Goal: Find specific page/section: Find specific page/section

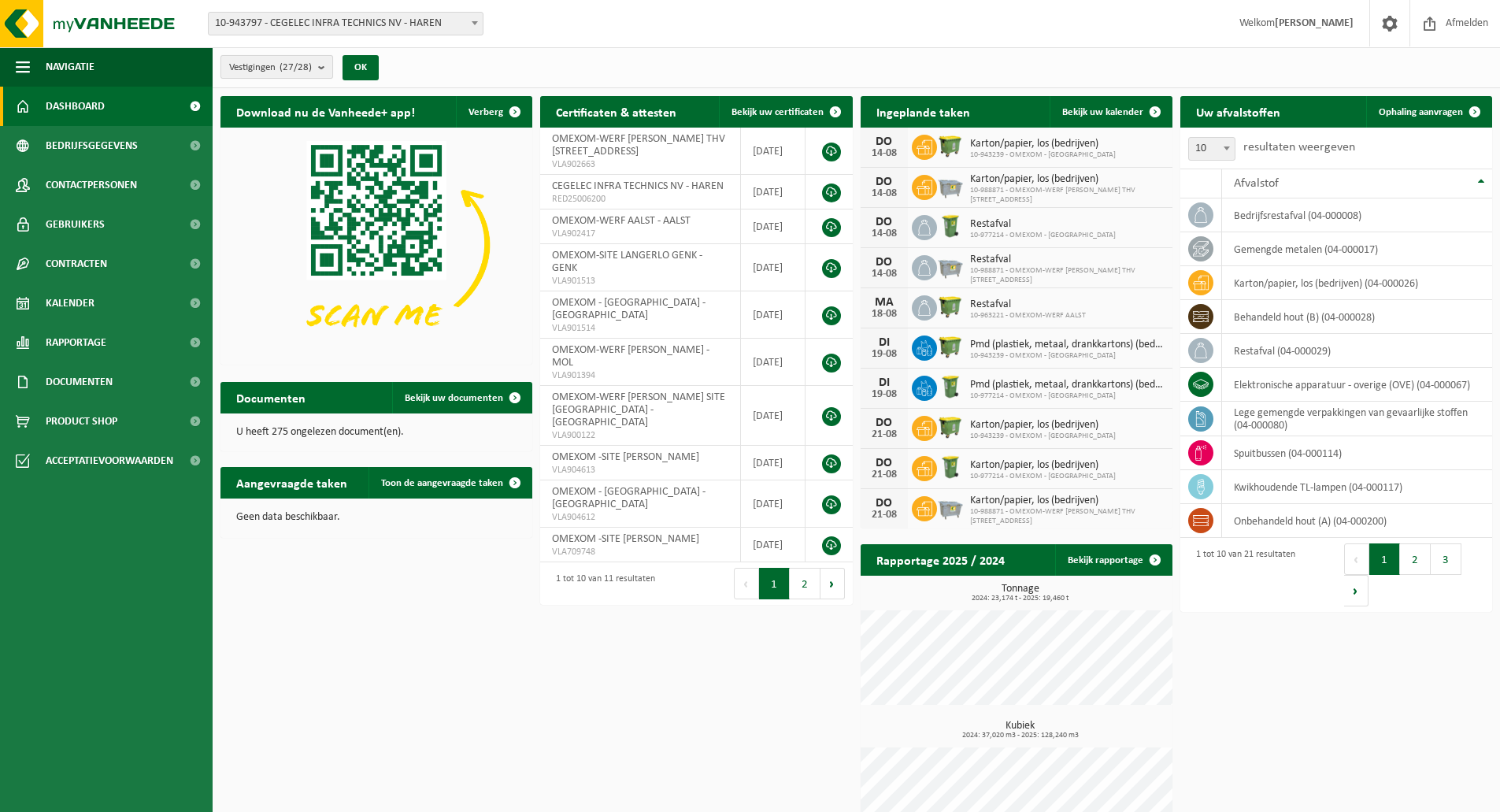
click at [318, 69] on button "Vestigingen (27/28)" at bounding box center [277, 67] width 113 height 24
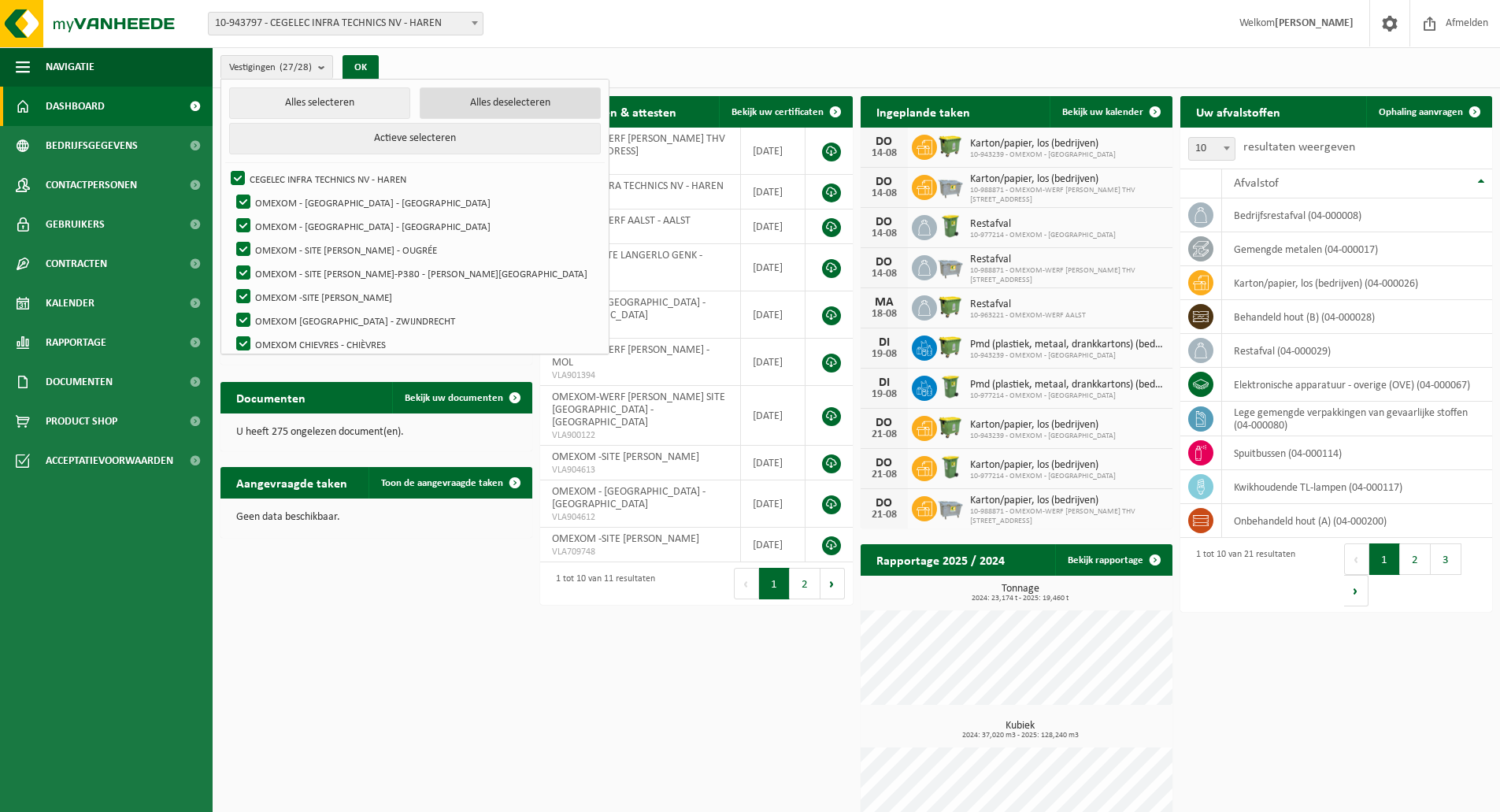
click at [420, 103] on button "Alles deselecteren" at bounding box center [510, 103] width 181 height 31
checkbox input "false"
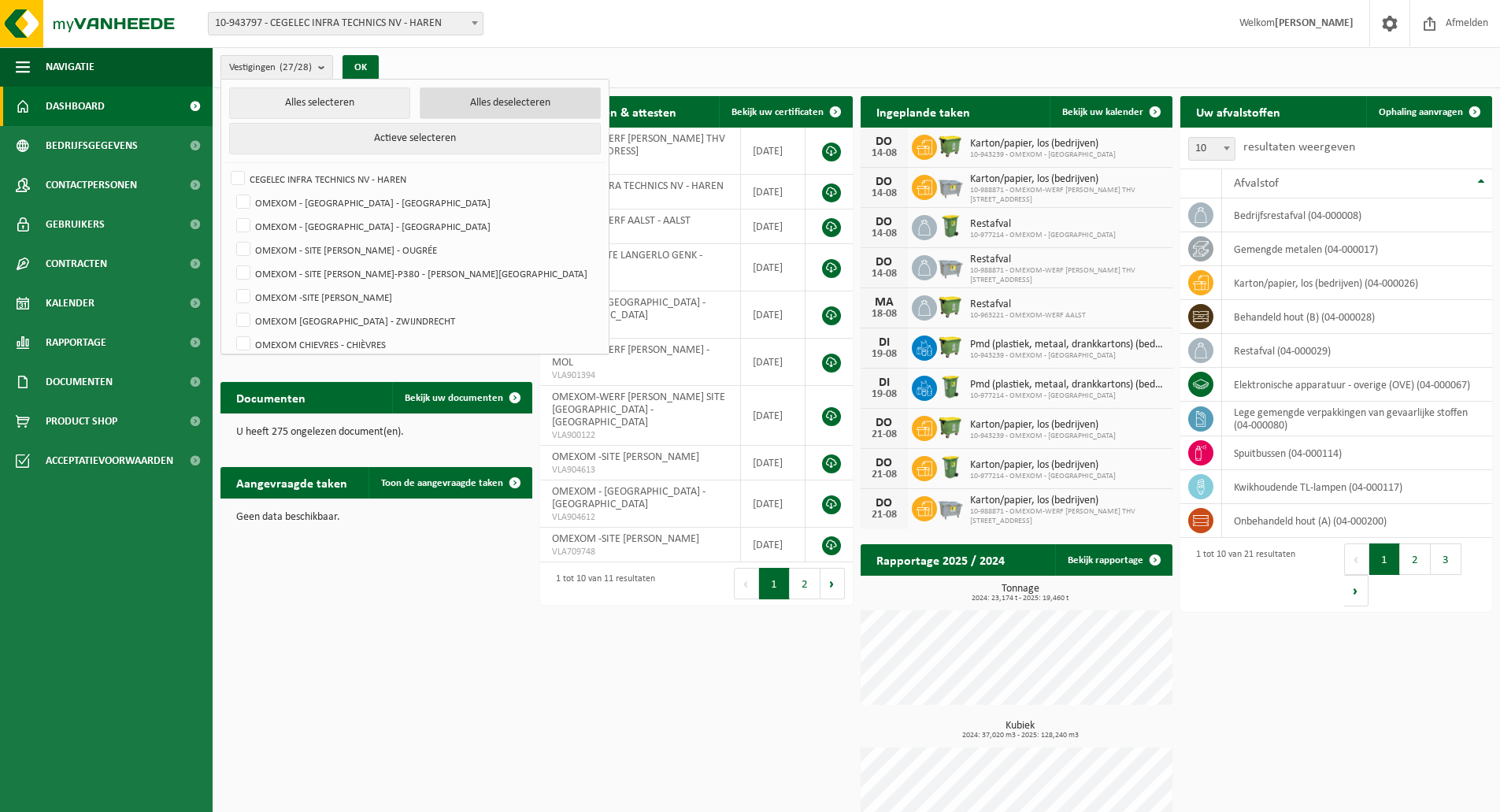
checkbox input "false"
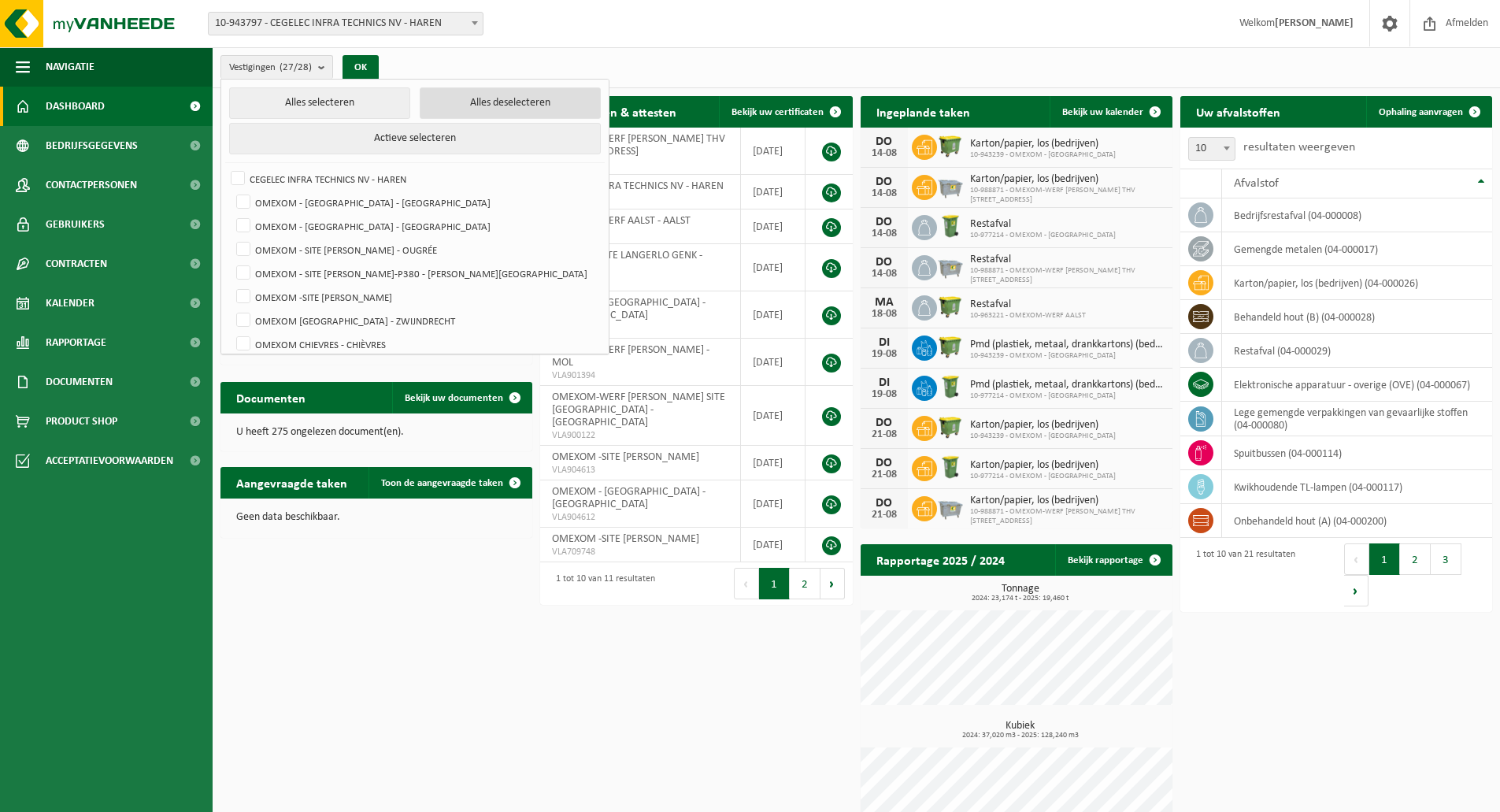
checkbox input "false"
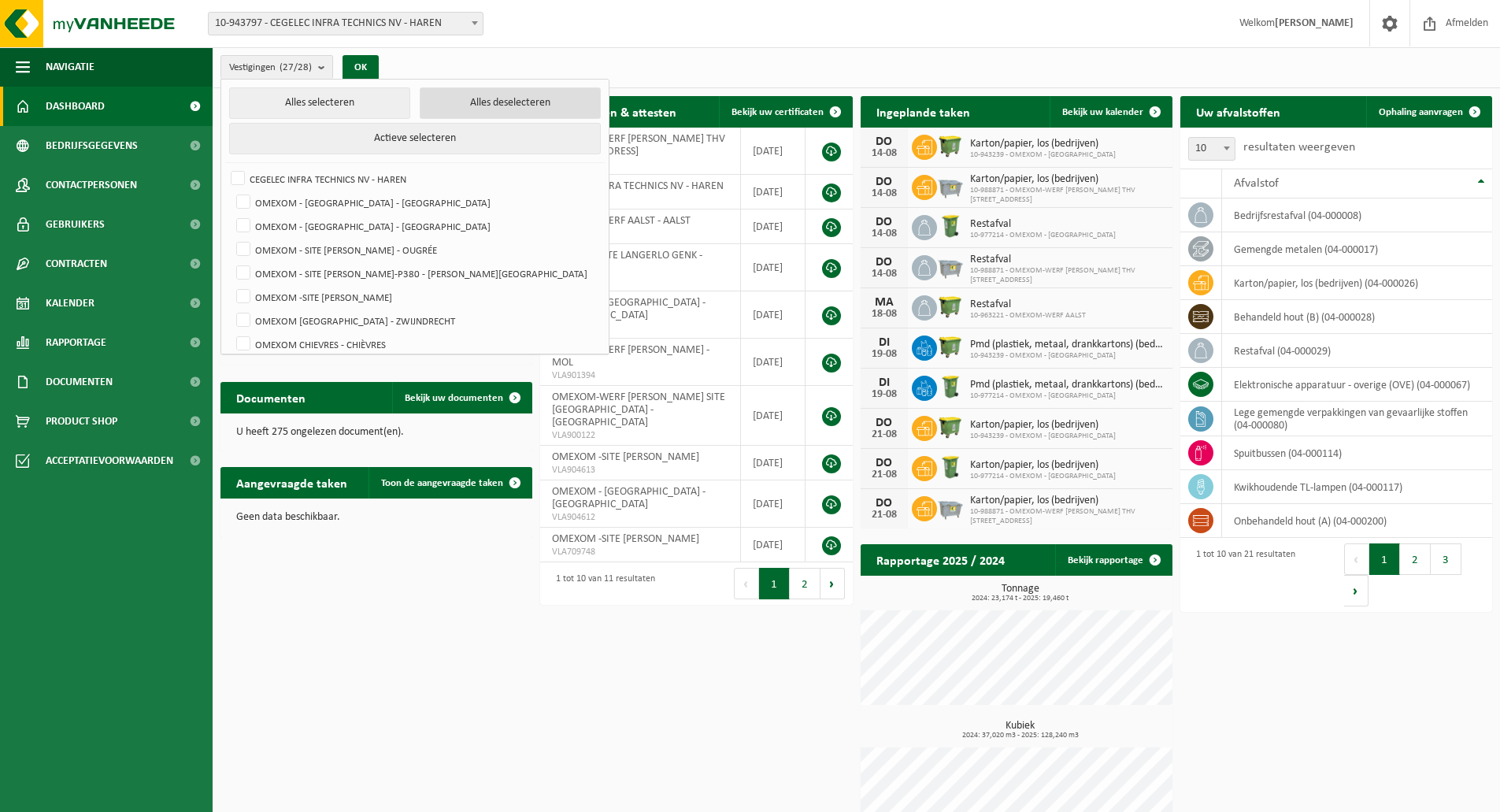
checkbox input "false"
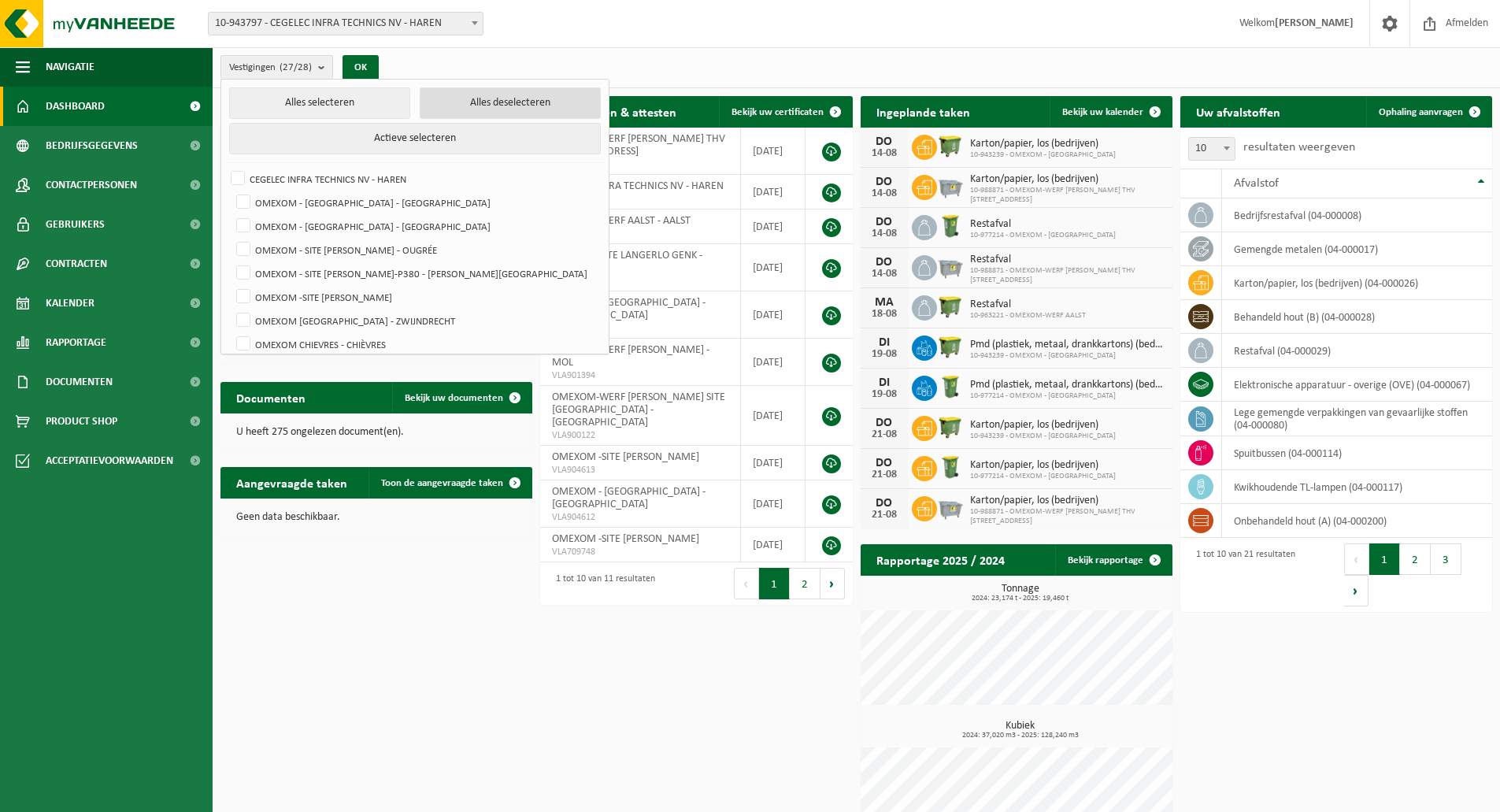
checkbox input "false"
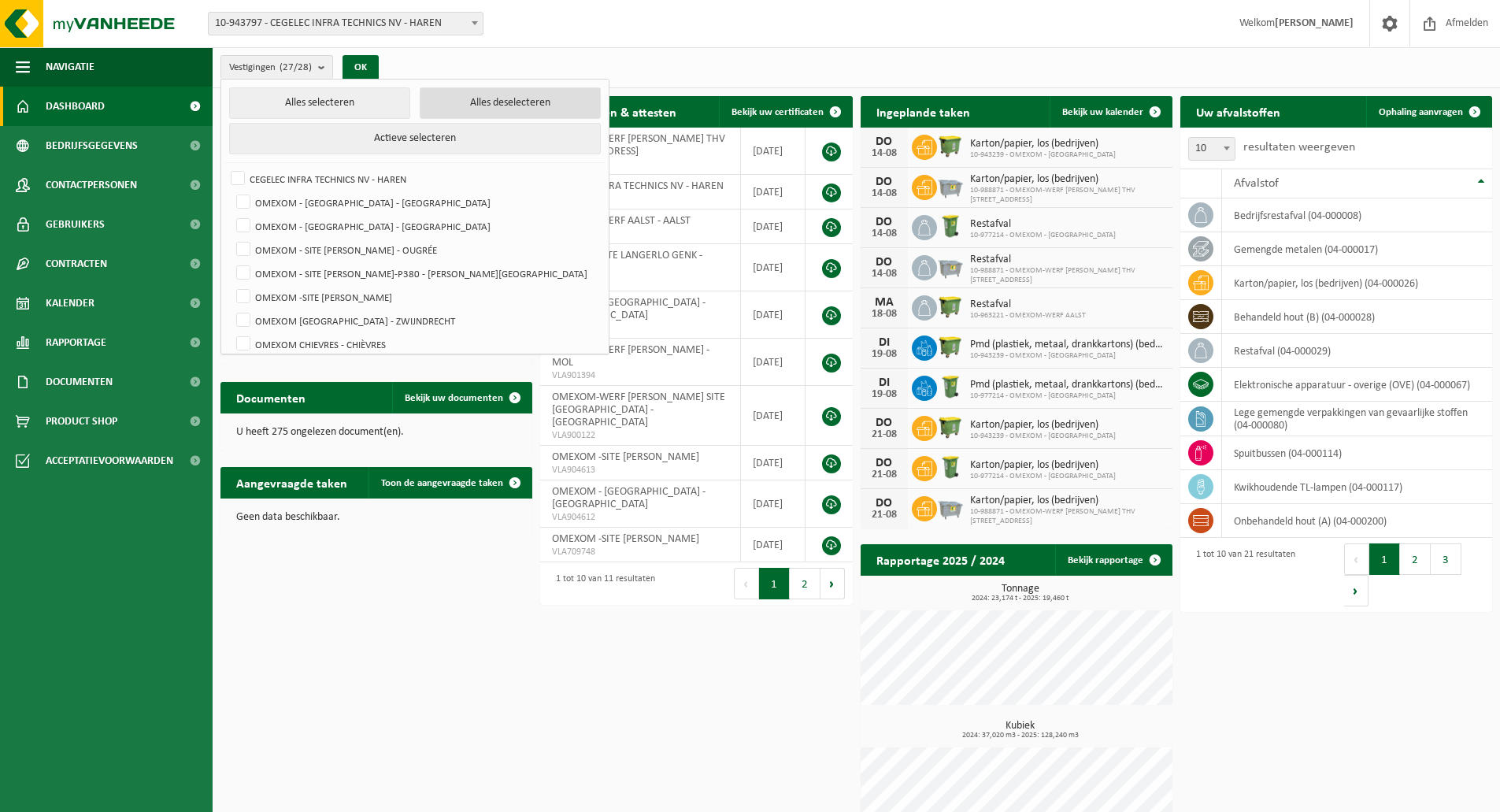
checkbox input "false"
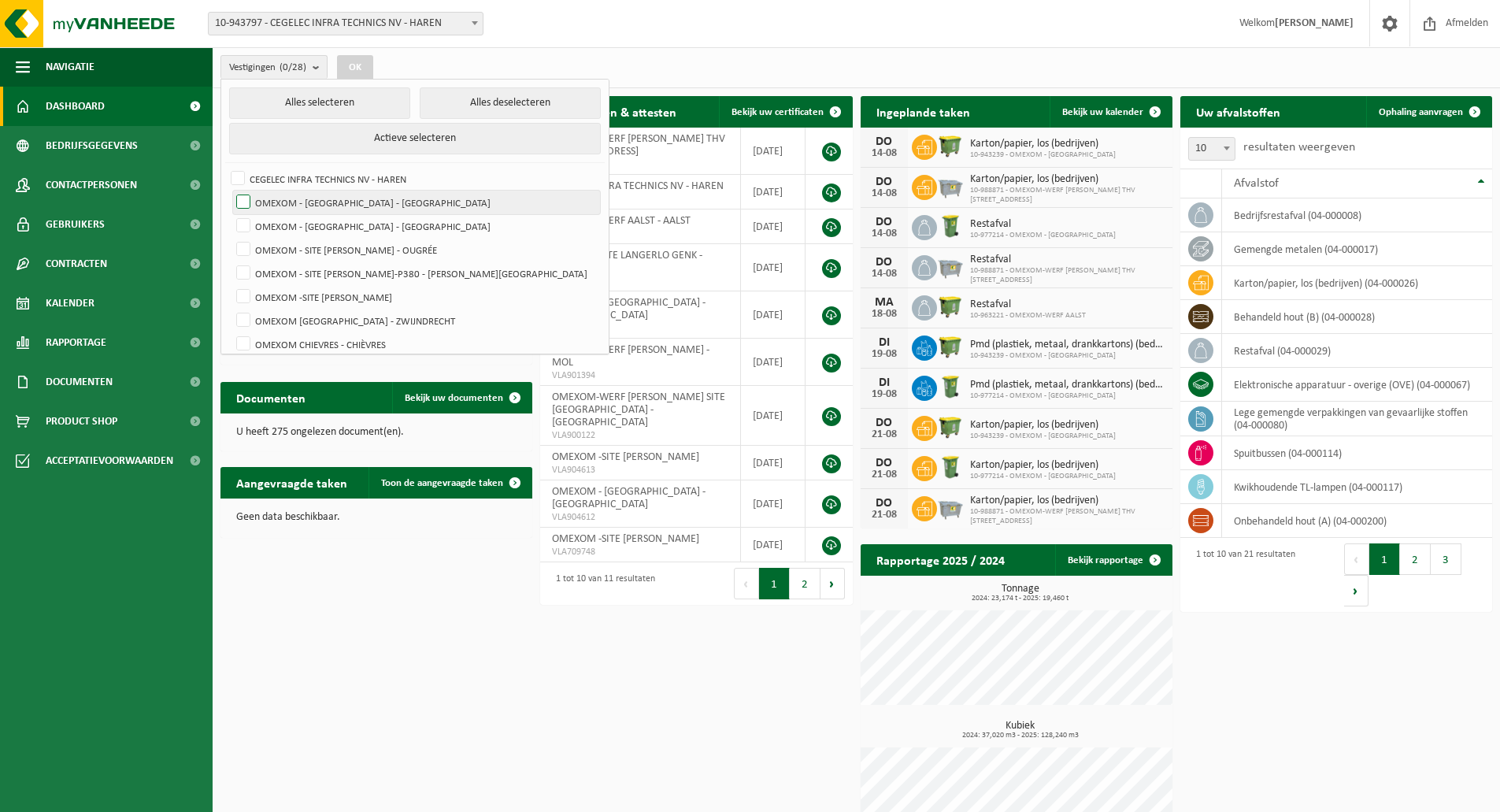
click at [330, 208] on label "OMEXOM - [GEOGRAPHIC_DATA] - [GEOGRAPHIC_DATA]" at bounding box center [416, 202] width 367 height 24
click at [231, 191] on input "OMEXOM - [GEOGRAPHIC_DATA] - [GEOGRAPHIC_DATA]" at bounding box center [230, 190] width 1 height 1
checkbox input "true"
click at [330, 224] on label "OMEXOM - [GEOGRAPHIC_DATA] - [GEOGRAPHIC_DATA]" at bounding box center [416, 225] width 367 height 24
click at [231, 214] on input "OMEXOM - [GEOGRAPHIC_DATA] - [GEOGRAPHIC_DATA]" at bounding box center [230, 214] width 1 height 1
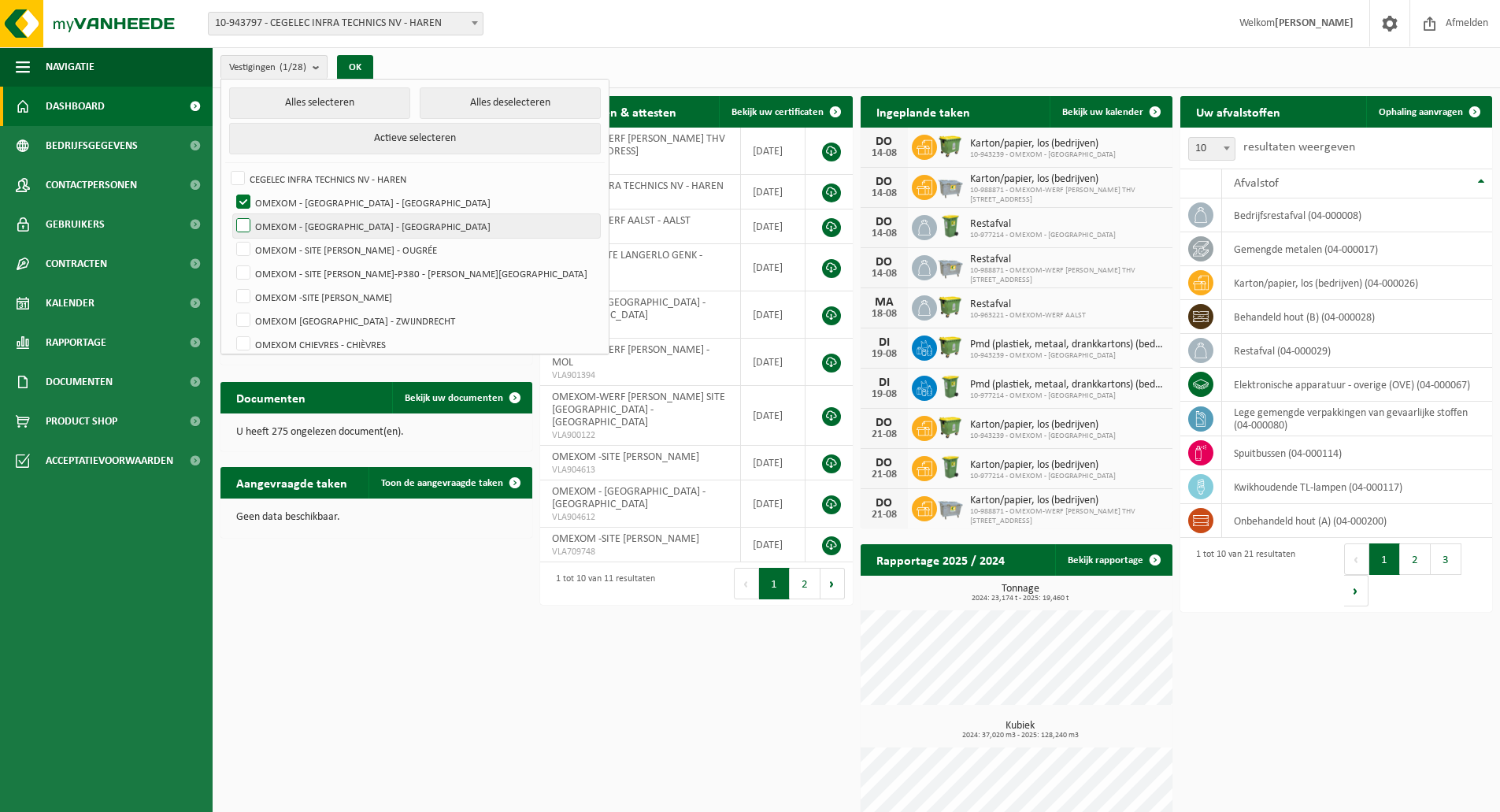
checkbox input "true"
click at [326, 200] on label "OMEXOM - [GEOGRAPHIC_DATA] - [GEOGRAPHIC_DATA]" at bounding box center [416, 202] width 367 height 24
click at [231, 191] on input "OMEXOM - [GEOGRAPHIC_DATA] - [GEOGRAPHIC_DATA]" at bounding box center [230, 190] width 1 height 1
click at [367, 71] on button "OK" at bounding box center [355, 68] width 36 height 25
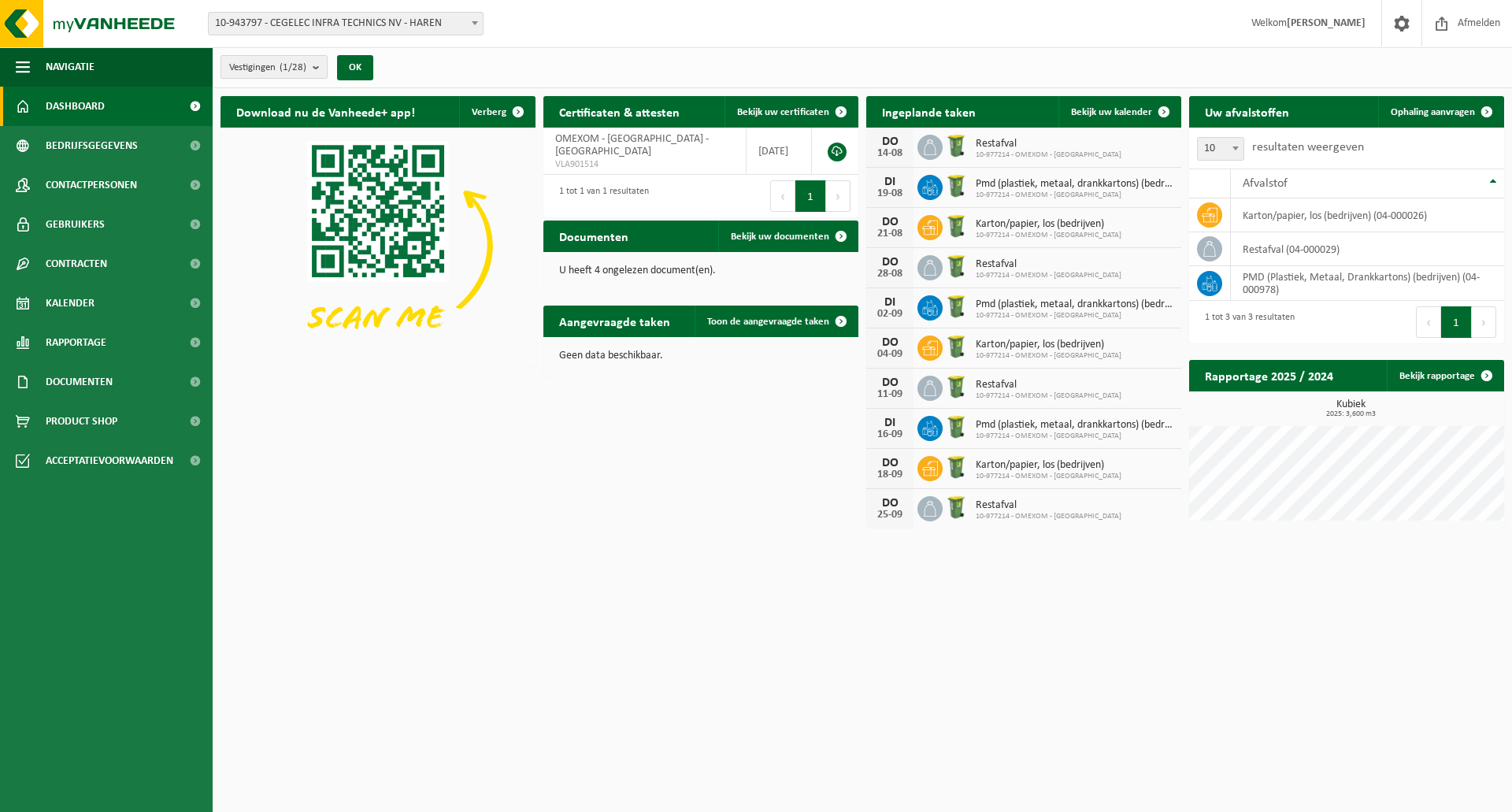
click at [294, 65] on count "(1/28)" at bounding box center [293, 67] width 27 height 10
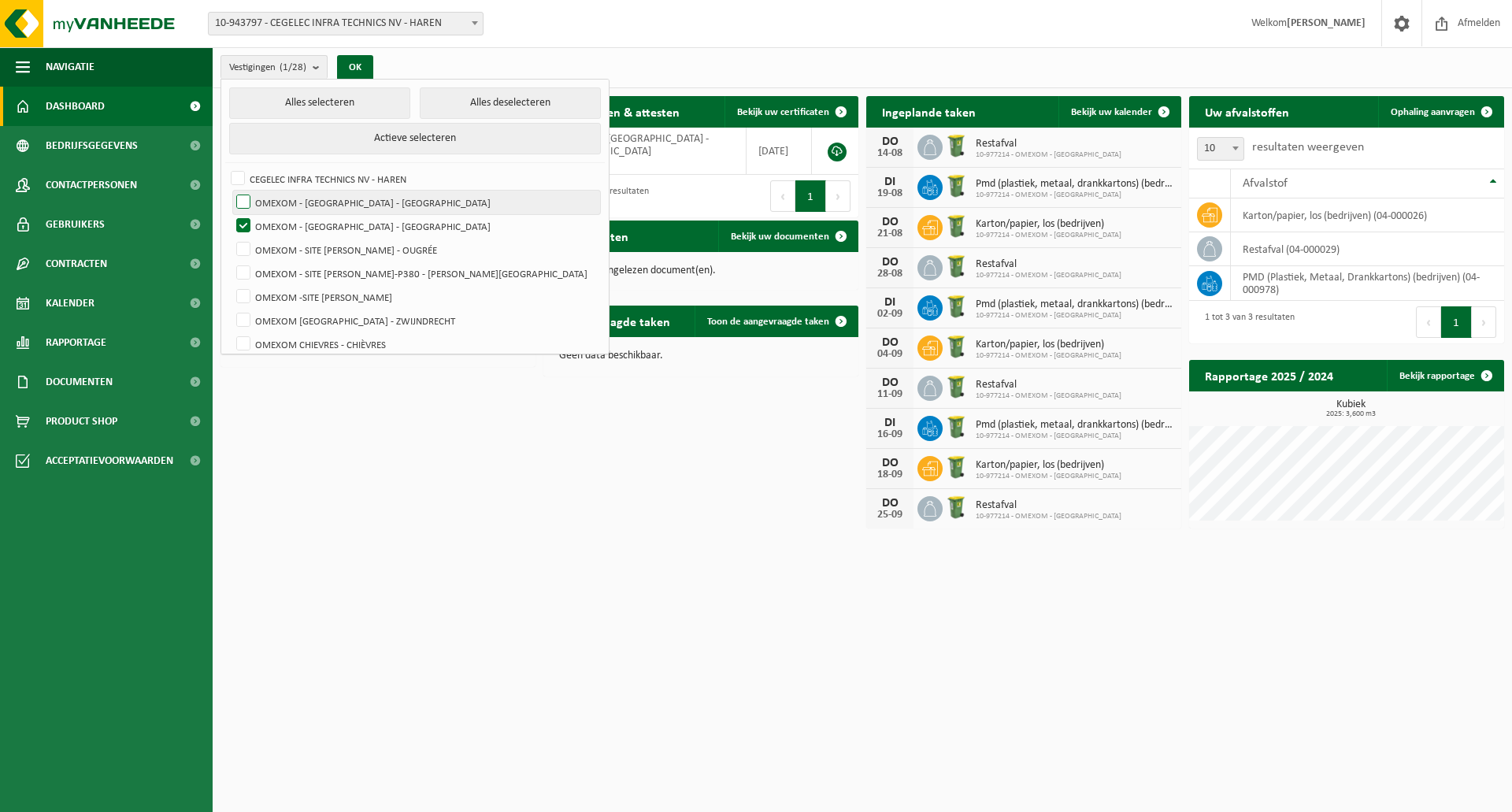
click at [321, 195] on label "OMEXOM - [GEOGRAPHIC_DATA] - [GEOGRAPHIC_DATA]" at bounding box center [416, 202] width 367 height 24
click at [231, 191] on input "OMEXOM - [GEOGRAPHIC_DATA] - [GEOGRAPHIC_DATA]" at bounding box center [230, 190] width 1 height 1
checkbox input "true"
click at [327, 229] on label "OMEXOM - [GEOGRAPHIC_DATA] - [GEOGRAPHIC_DATA]" at bounding box center [416, 225] width 367 height 24
click at [231, 214] on input "OMEXOM - [GEOGRAPHIC_DATA] - [GEOGRAPHIC_DATA]" at bounding box center [230, 214] width 1 height 1
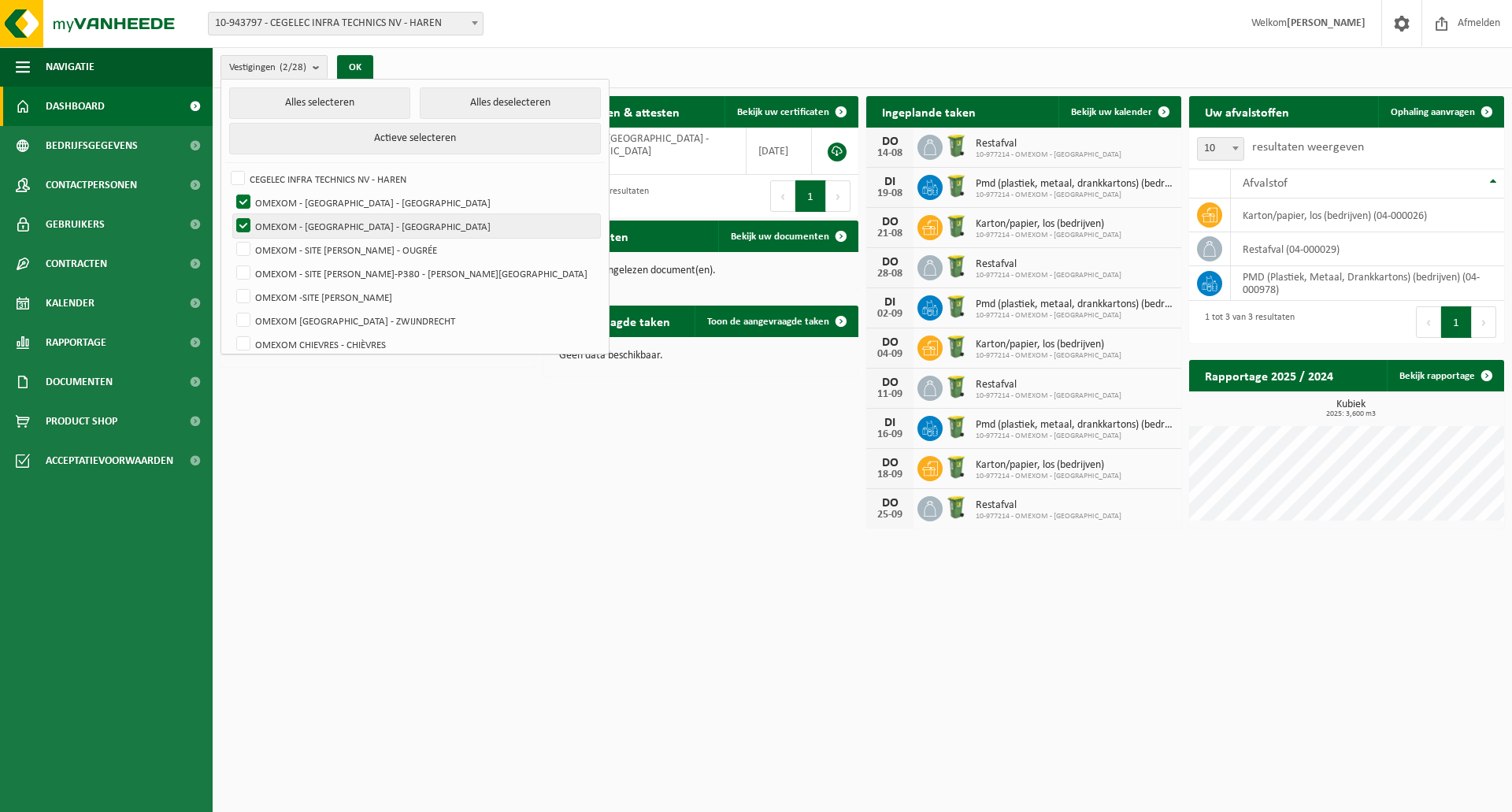
checkbox input "false"
click at [363, 73] on button "OK" at bounding box center [355, 68] width 36 height 25
